Goal: Navigation & Orientation: Find specific page/section

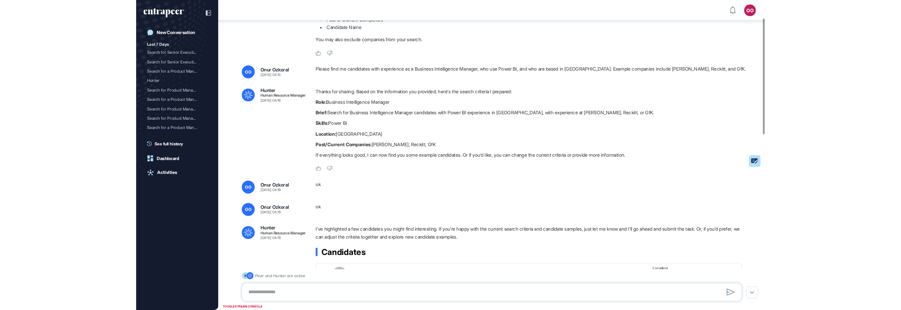
scroll to position [69, 0]
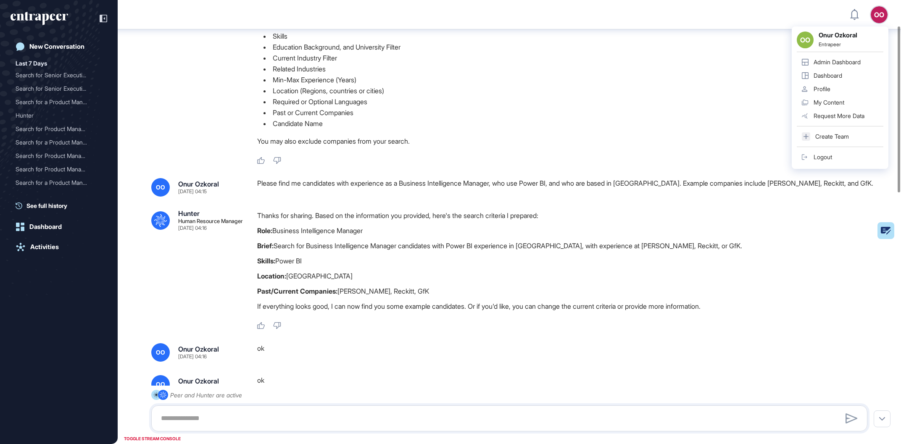
click at [878, 19] on div "OO OO Onur Ozkoral Entrapeer Admin Dashboard Dashboard Profile My Content Reque…" at bounding box center [879, 14] width 17 height 17
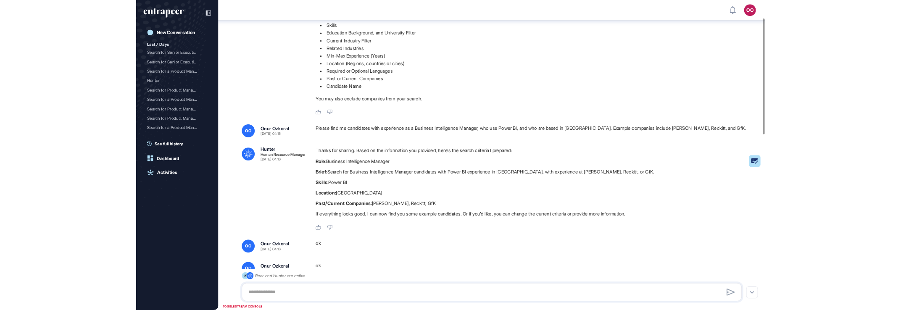
scroll to position [308, 899]
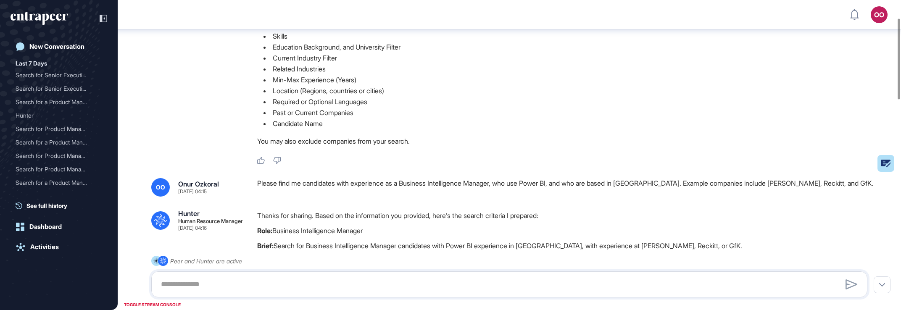
click at [877, 15] on div "OO" at bounding box center [879, 14] width 17 height 17
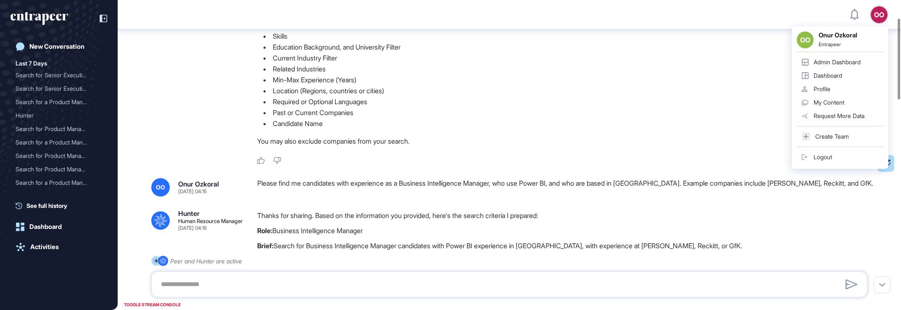
click at [823, 86] on div "Profile" at bounding box center [822, 89] width 17 height 7
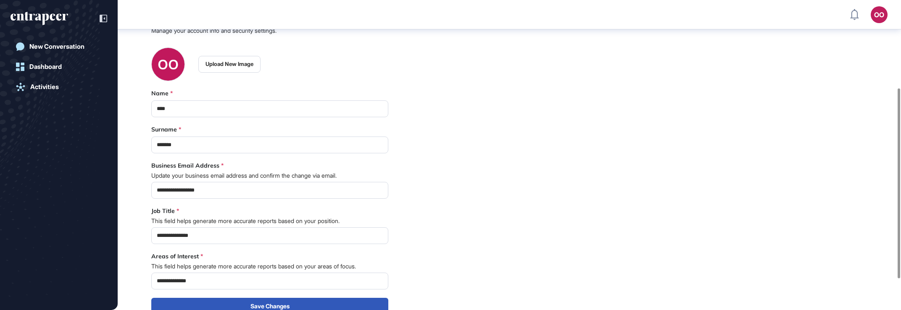
scroll to position [143, 0]
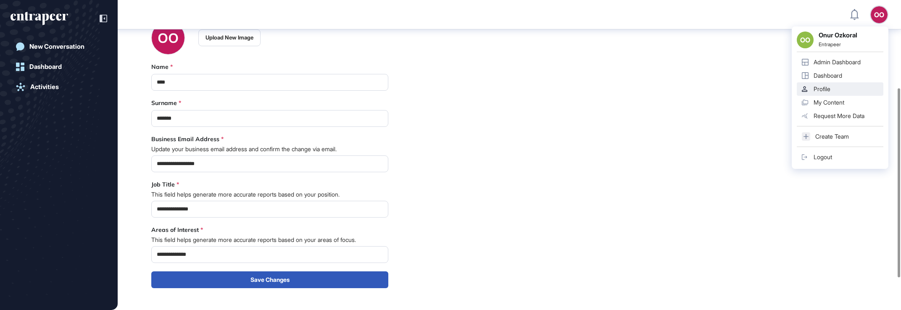
click at [859, 61] on div "Admin Dashboard" at bounding box center [837, 62] width 47 height 7
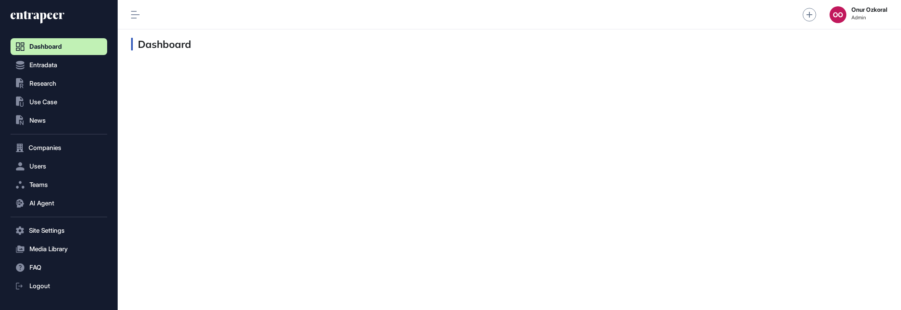
scroll to position [0, 0]
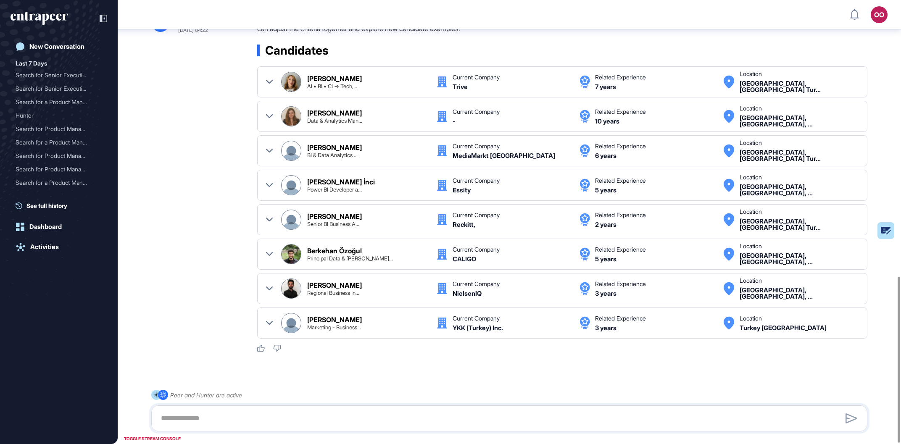
scroll to position [738, 0]
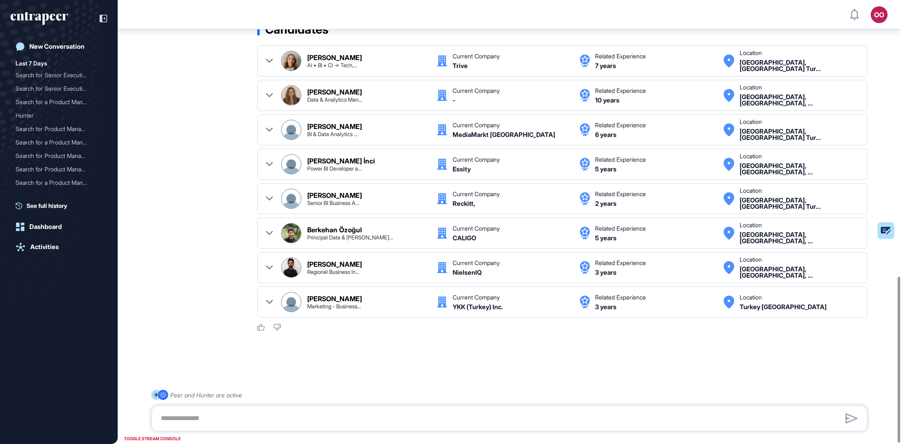
click at [271, 271] on div at bounding box center [269, 268] width 7 height 20
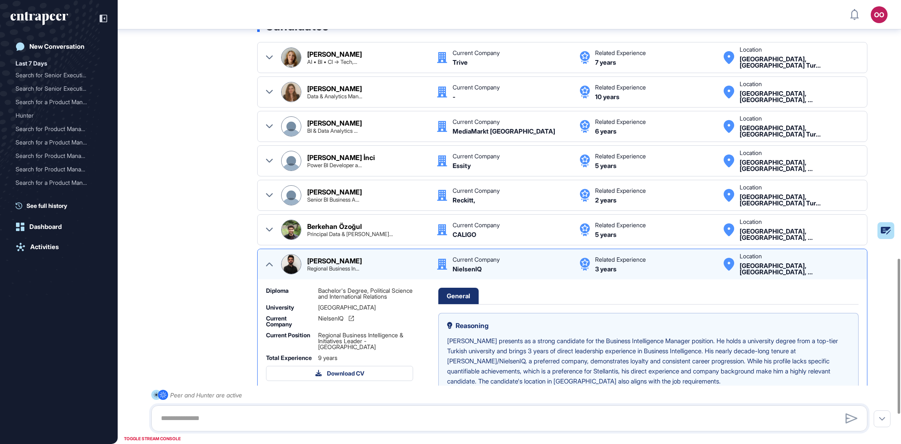
click at [329, 269] on div "Regional Business In..." at bounding box center [333, 268] width 52 height 5
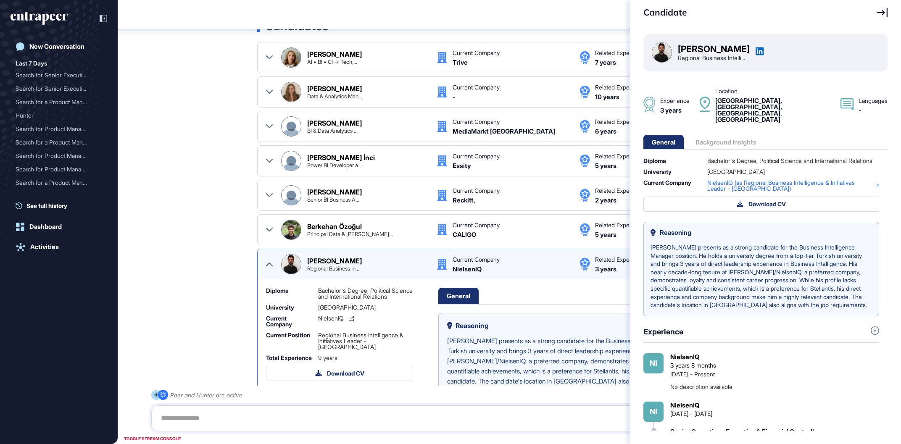
click at [327, 269] on div "Candidate Yunus Dülger Regional Business Intelli... Experience 3 years Location…" at bounding box center [450, 222] width 901 height 444
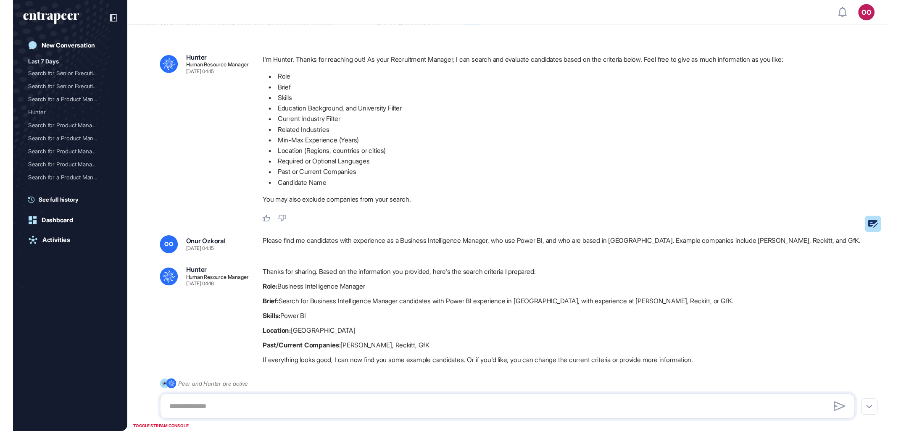
scroll to position [429, 899]
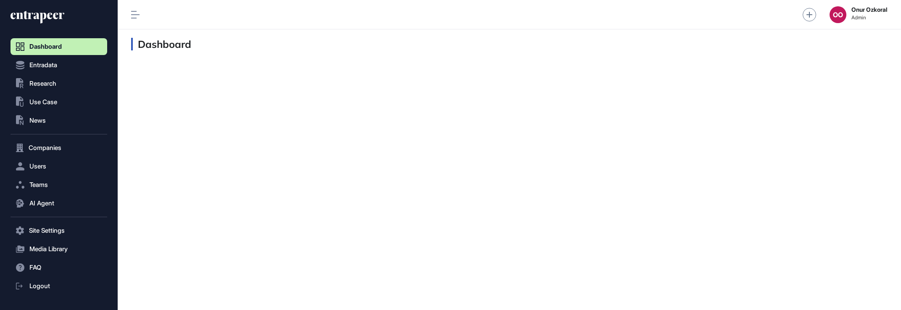
scroll to position [291, 94]
